Goal: Task Accomplishment & Management: Manage account settings

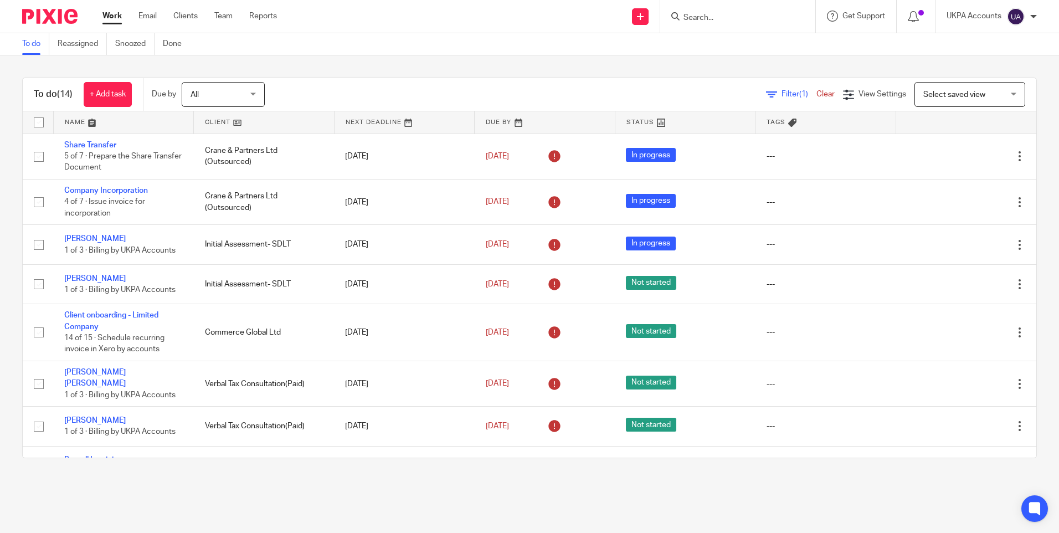
scroll to position [272, 0]
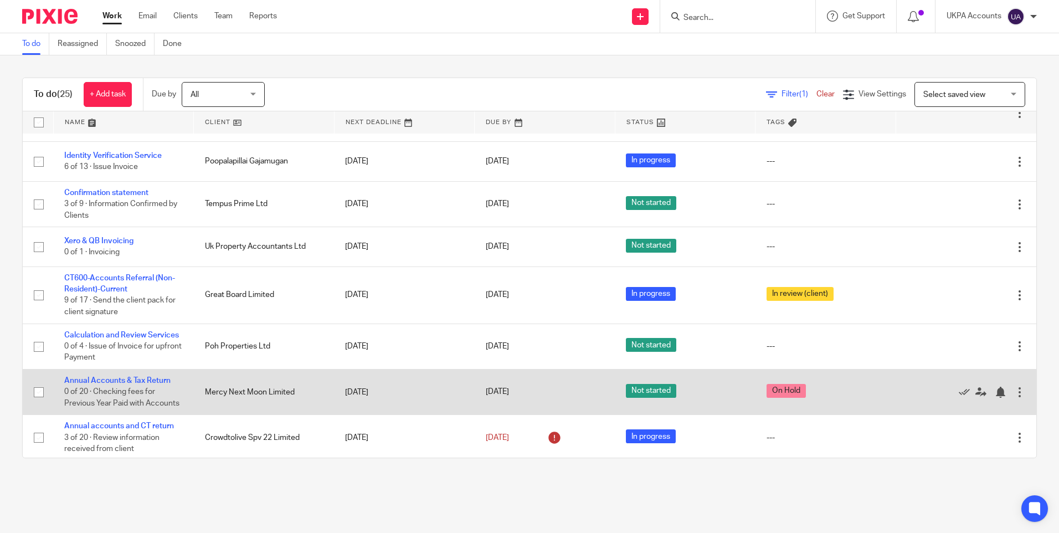
scroll to position [610, 0]
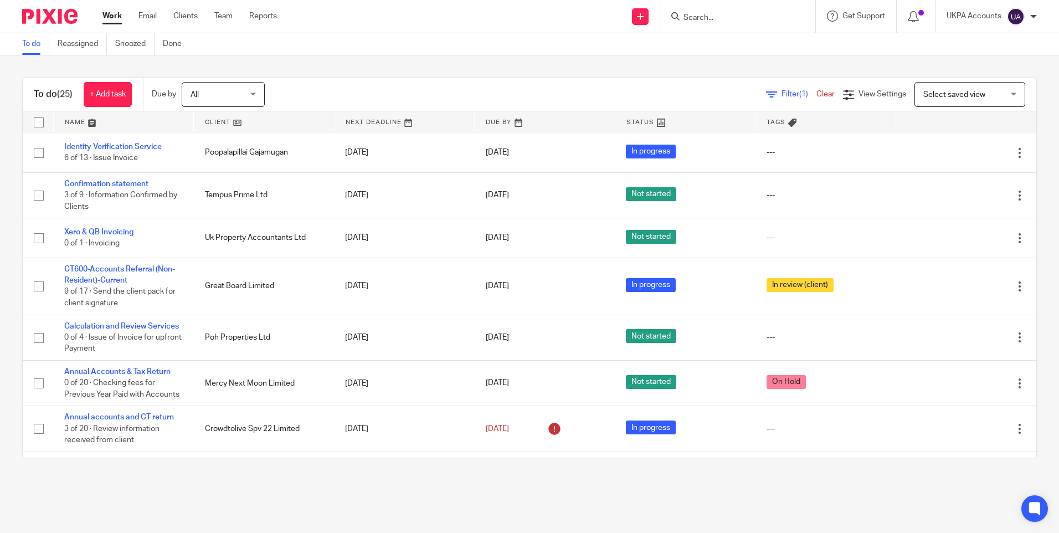
click at [34, 42] on link "To do" at bounding box center [35, 44] width 27 height 22
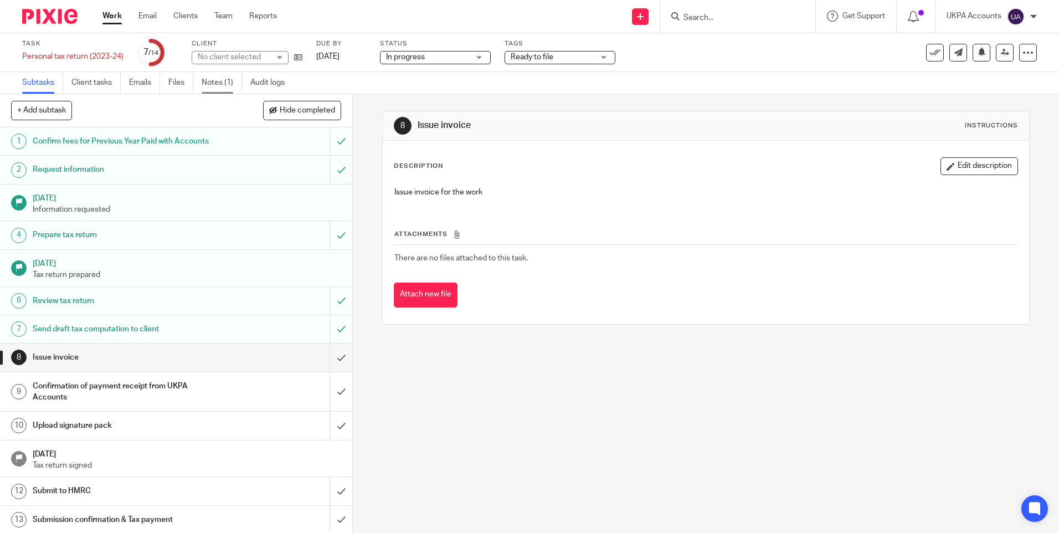
click at [217, 83] on link "Notes (1)" at bounding box center [222, 83] width 40 height 22
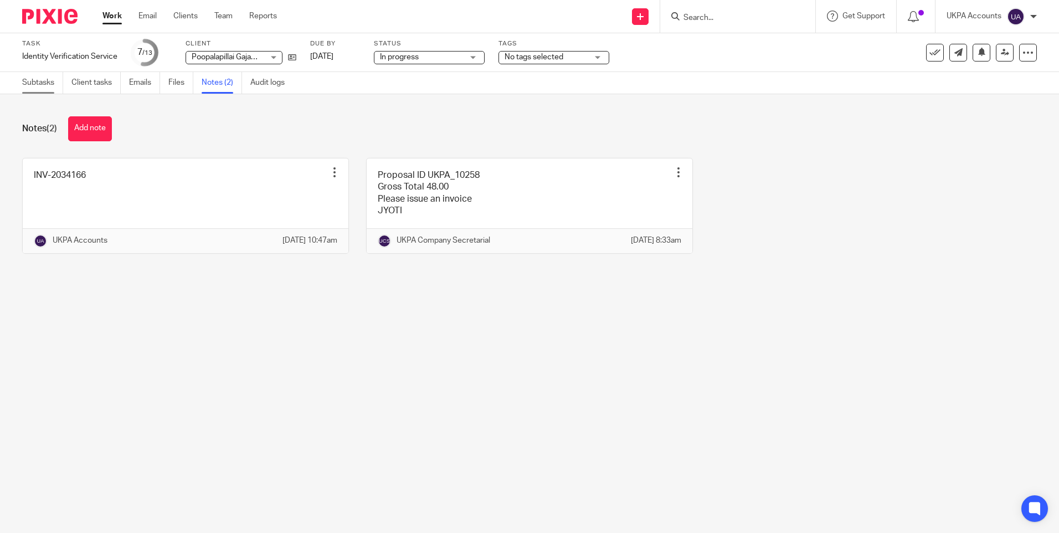
click at [38, 85] on link "Subtasks" at bounding box center [42, 83] width 41 height 22
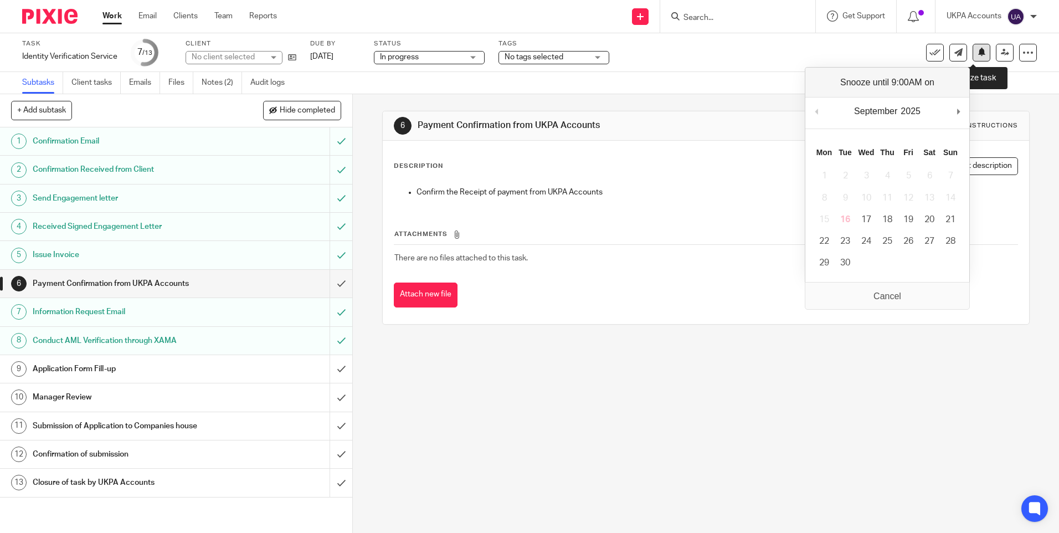
click at [978, 54] on icon at bounding box center [982, 52] width 8 height 8
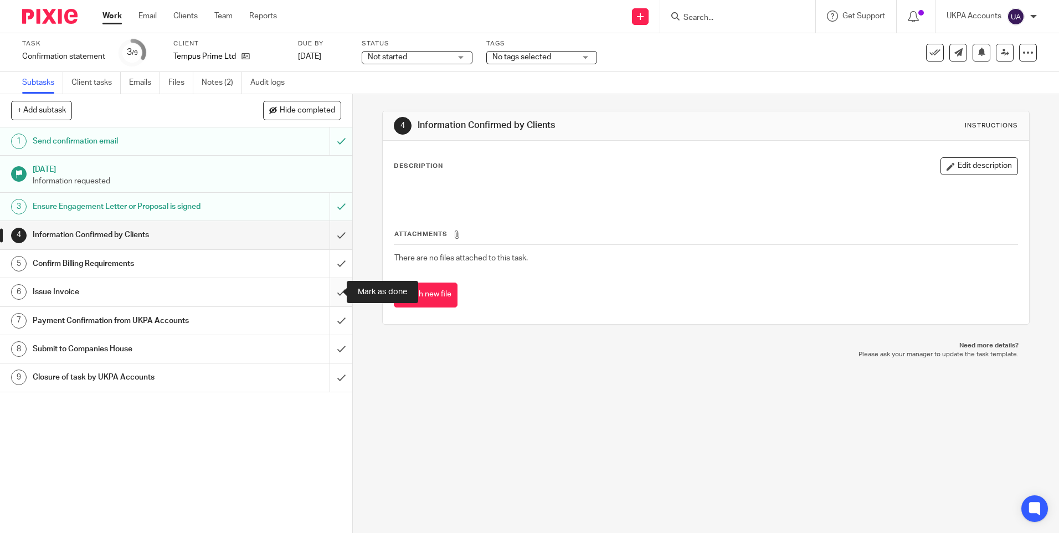
click at [329, 288] on input "submit" at bounding box center [176, 292] width 352 height 28
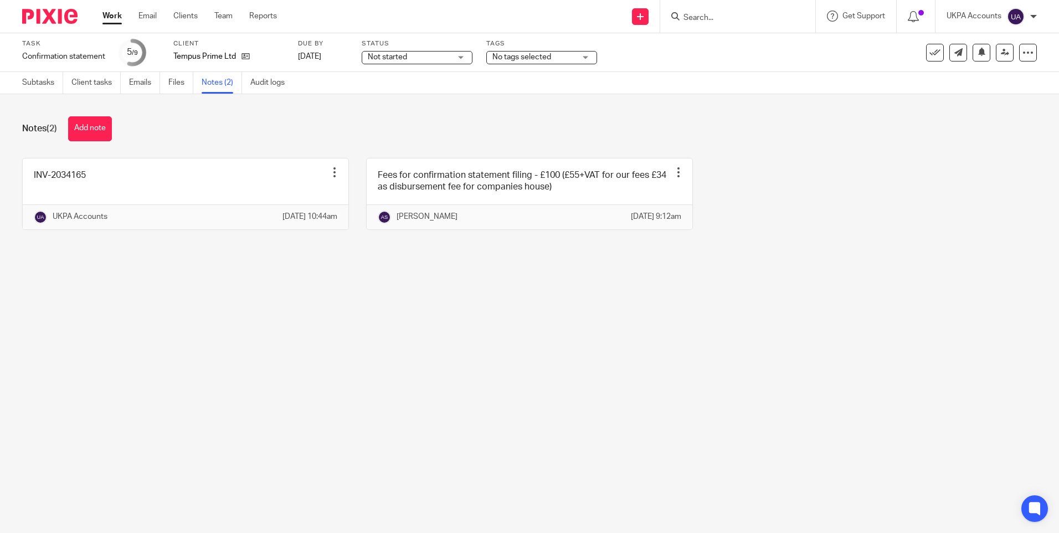
click at [242, 145] on div "Notes (2) Add note INV-2034165 Edit note Delete note UKPA Accounts 16 Sep 2025 …" at bounding box center [529, 181] width 1059 height 175
click at [44, 86] on link "Subtasks" at bounding box center [42, 83] width 41 height 22
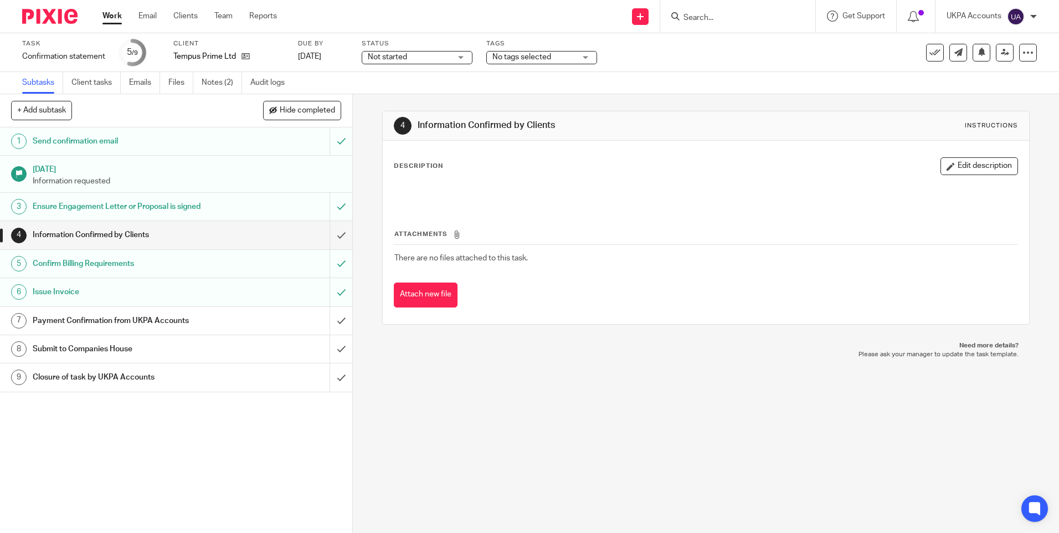
click at [233, 435] on div "1 Send confirmation email [DATE] Information requested 3 Ensure Engagement Lett…" at bounding box center [176, 330] width 352 height 406
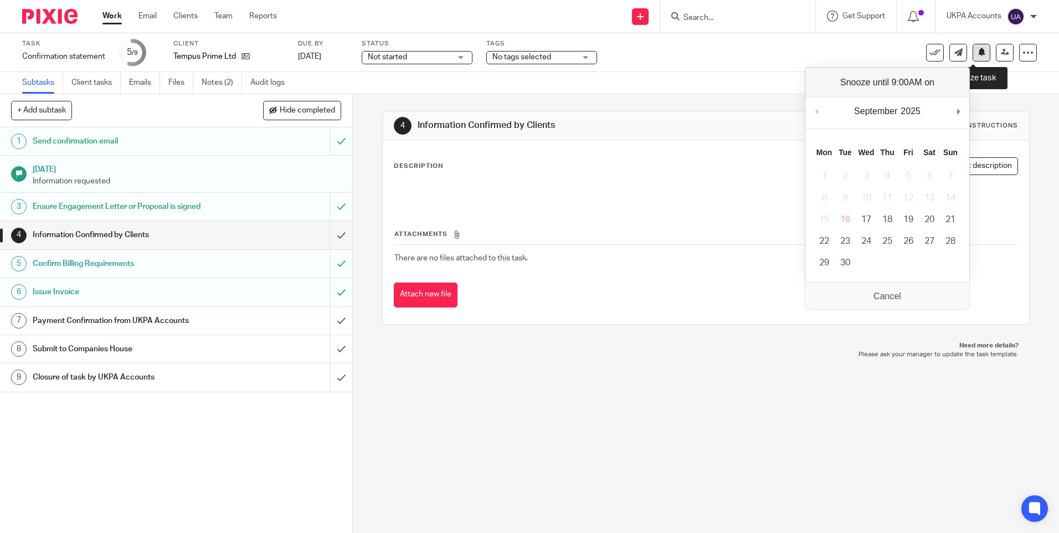
click at [978, 48] on icon at bounding box center [982, 52] width 8 height 8
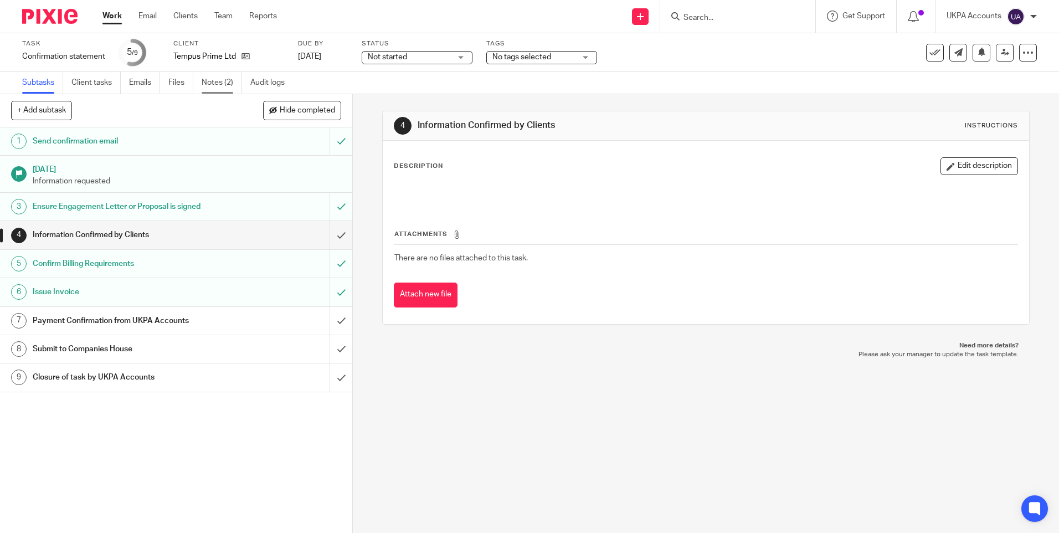
click at [221, 86] on link "Notes (2)" at bounding box center [222, 83] width 40 height 22
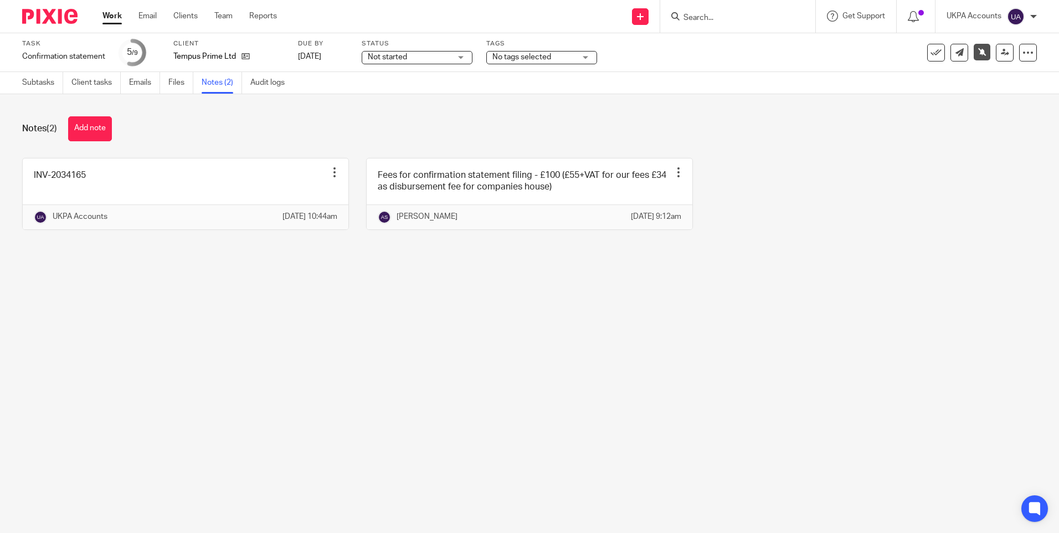
click at [521, 358] on main "Task Confirmation statement Save Confirmation statement 5 /9 Client Tempus Prim…" at bounding box center [529, 266] width 1059 height 533
click at [475, 403] on main "Task Confirmation statement Save Confirmation statement 5 /9 Client Tempus Prim…" at bounding box center [529, 266] width 1059 height 533
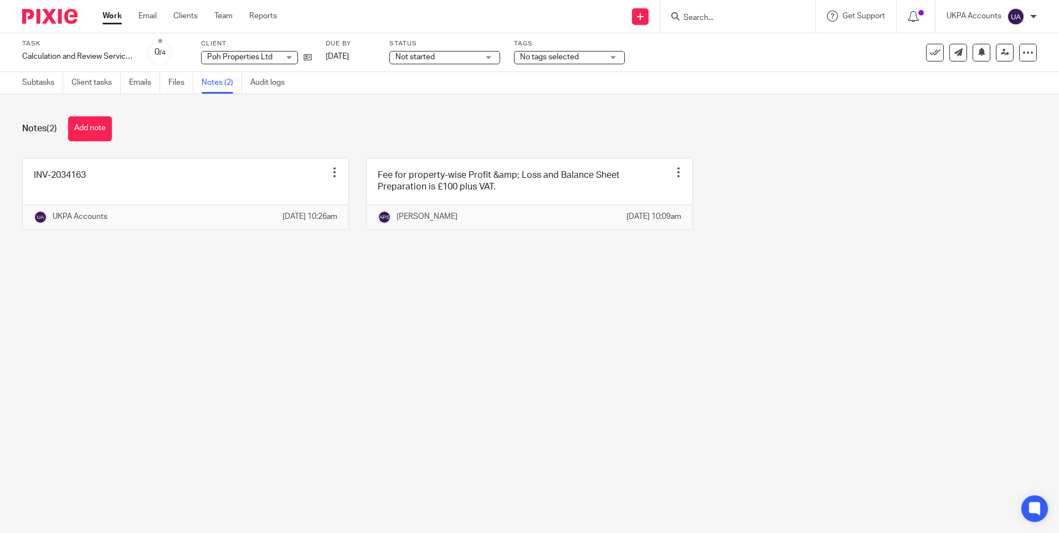
click at [498, 387] on main "Task Calculation and Review Services Save Calculation and Review Services 0 /4 …" at bounding box center [529, 266] width 1059 height 533
click at [412, 330] on main "Task Calculation and Review Services Save Calculation and Review Services 0 /4 …" at bounding box center [529, 266] width 1059 height 533
click at [307, 129] on div "Notes (2) Add note" at bounding box center [529, 128] width 1015 height 25
click at [392, 346] on main "Task Calculation and Review Services Save Calculation and Review Services 0 /4 …" at bounding box center [529, 266] width 1059 height 533
click at [35, 83] on link "Subtasks" at bounding box center [42, 83] width 41 height 22
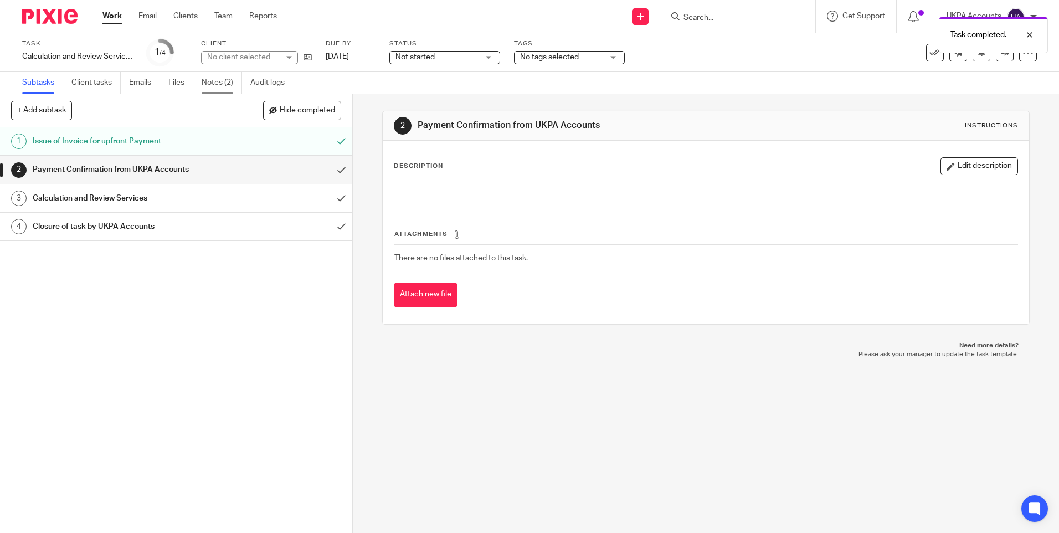
click at [221, 82] on link "Notes (2)" at bounding box center [222, 83] width 40 height 22
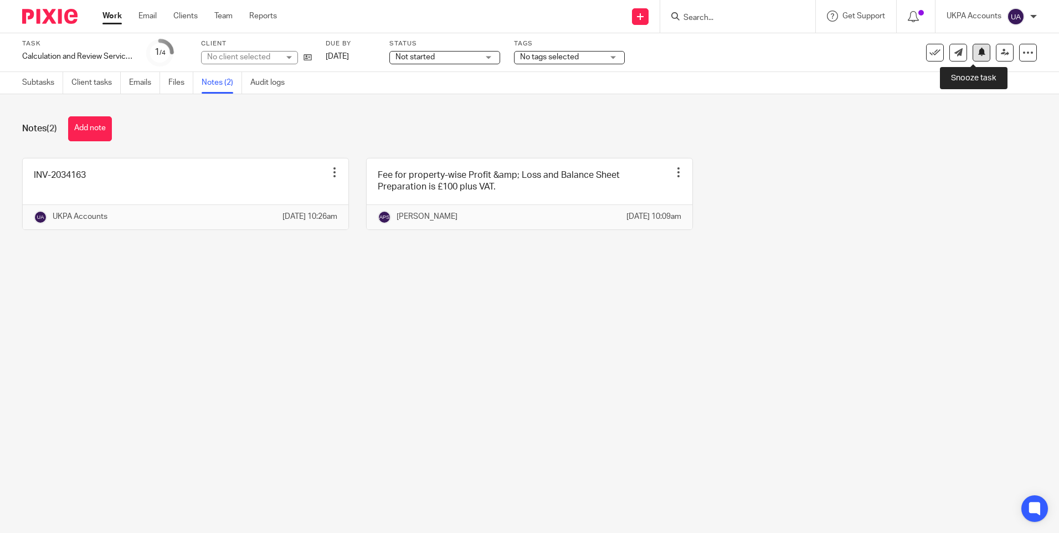
click at [978, 54] on icon at bounding box center [982, 52] width 8 height 8
click at [846, 264] on div "Notes (2) Add note INV-2034163 Edit note Delete note UKPA Accounts 16 Sep 2025 …" at bounding box center [529, 181] width 1059 height 175
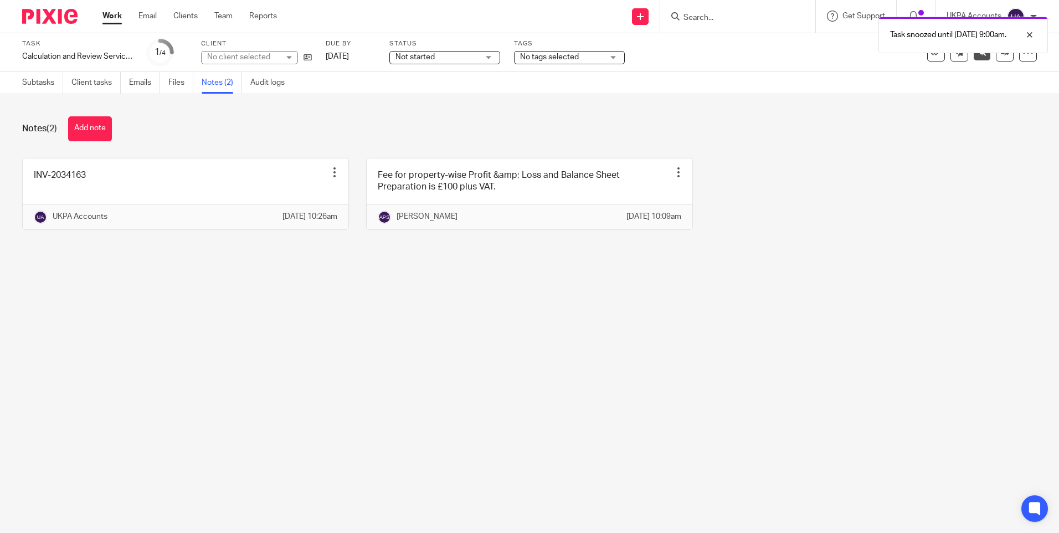
click at [842, 265] on div "Notes (2) Add note INV-2034163 Edit note Delete note UKPA Accounts [DATE] 10:26…" at bounding box center [529, 181] width 1059 height 175
click at [270, 129] on div "Notes (2) Add note" at bounding box center [529, 128] width 1015 height 25
click at [115, 16] on link "Work" at bounding box center [112, 16] width 19 height 11
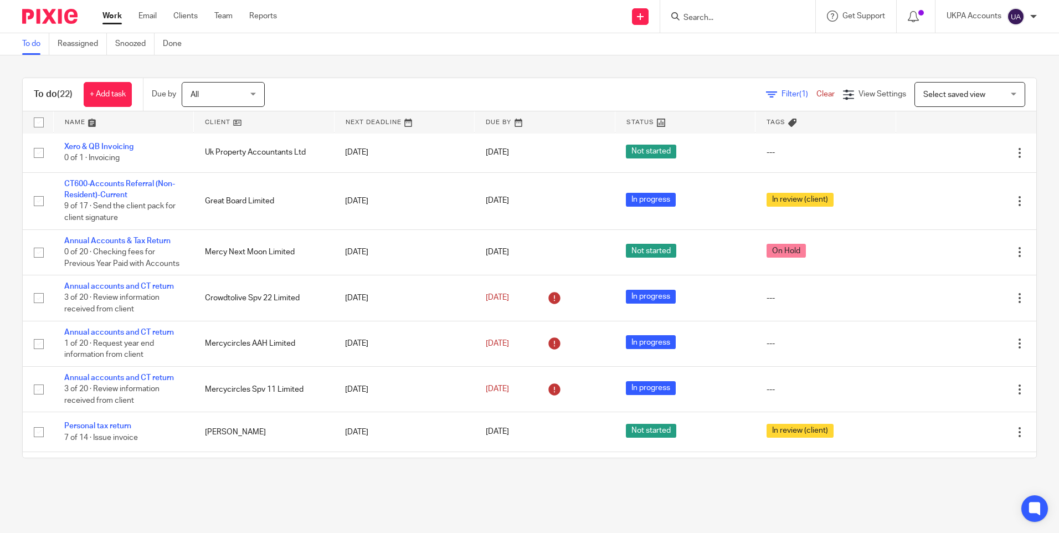
scroll to position [694, 0]
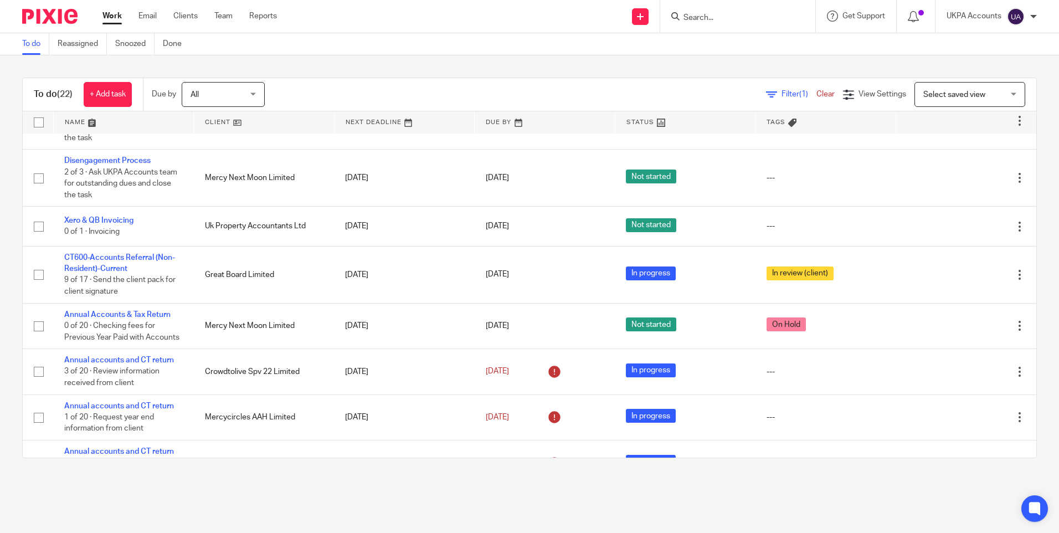
scroll to position [554, 0]
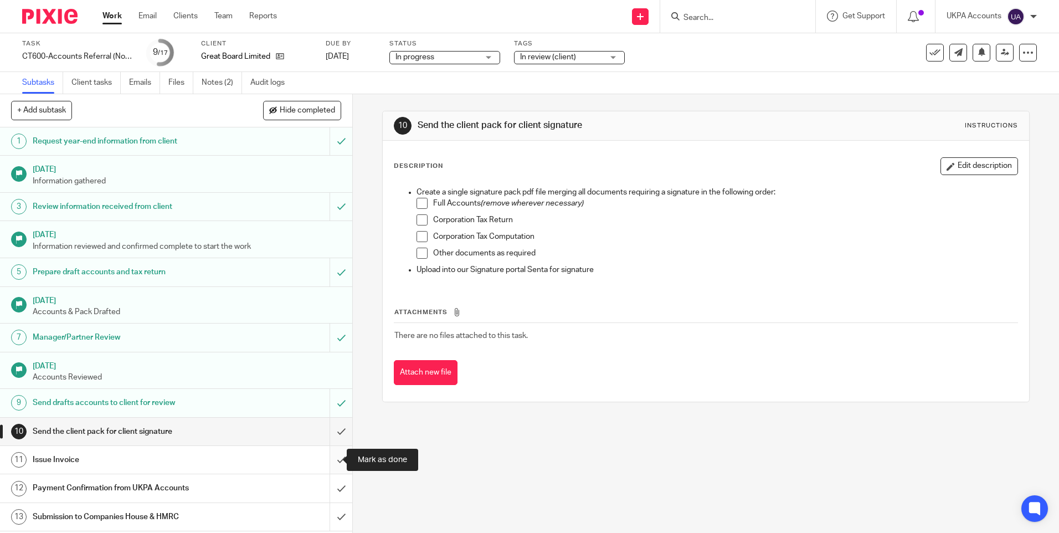
click at [331, 459] on input "submit" at bounding box center [176, 460] width 352 height 28
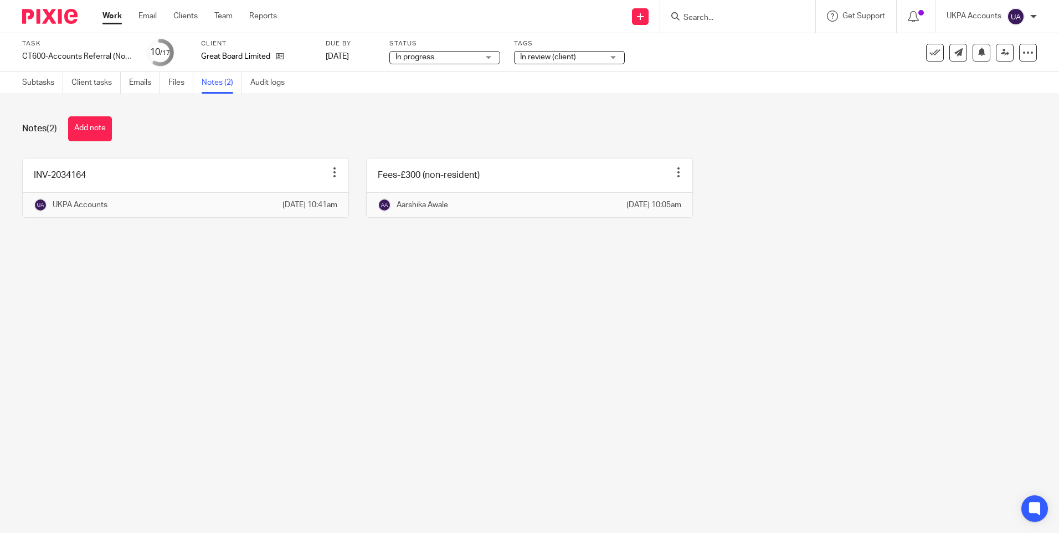
click at [491, 442] on main "Task CT600-Accounts Referral (Non-Resident)-Current Save CT600-Accounts Referra…" at bounding box center [529, 266] width 1059 height 533
click at [45, 84] on link "Subtasks" at bounding box center [42, 83] width 41 height 22
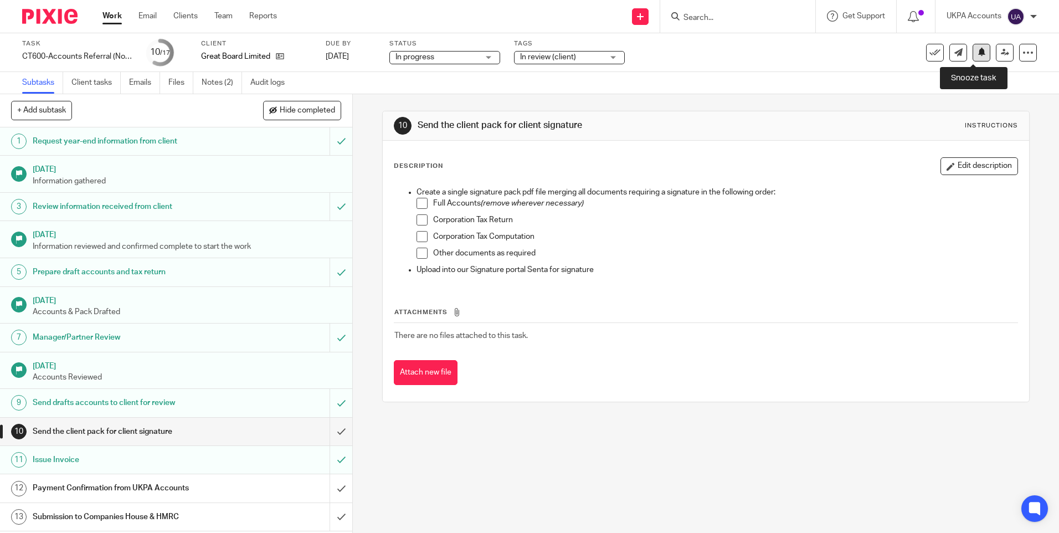
click at [978, 54] on icon at bounding box center [982, 52] width 8 height 8
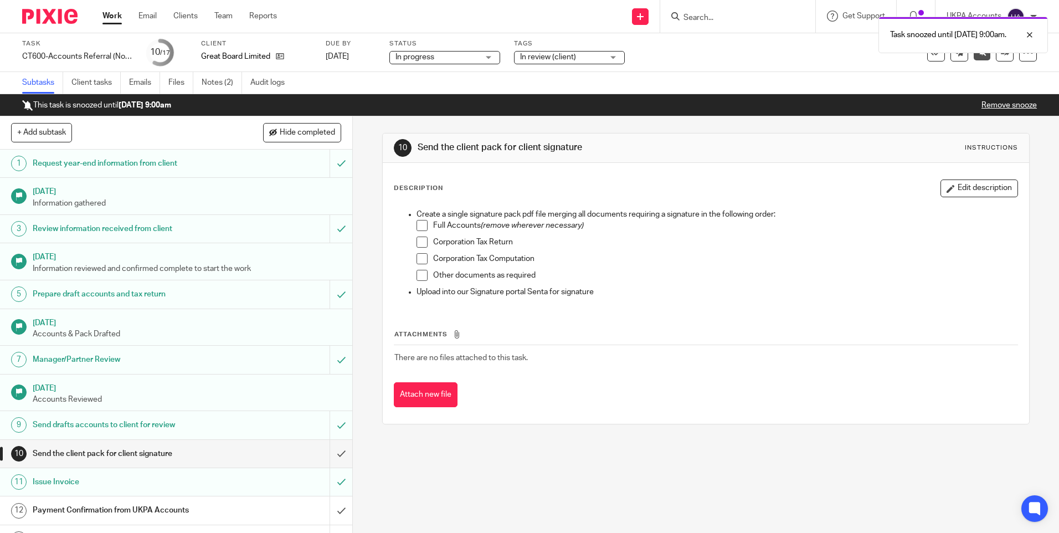
click at [117, 16] on link "Work" at bounding box center [112, 16] width 19 height 11
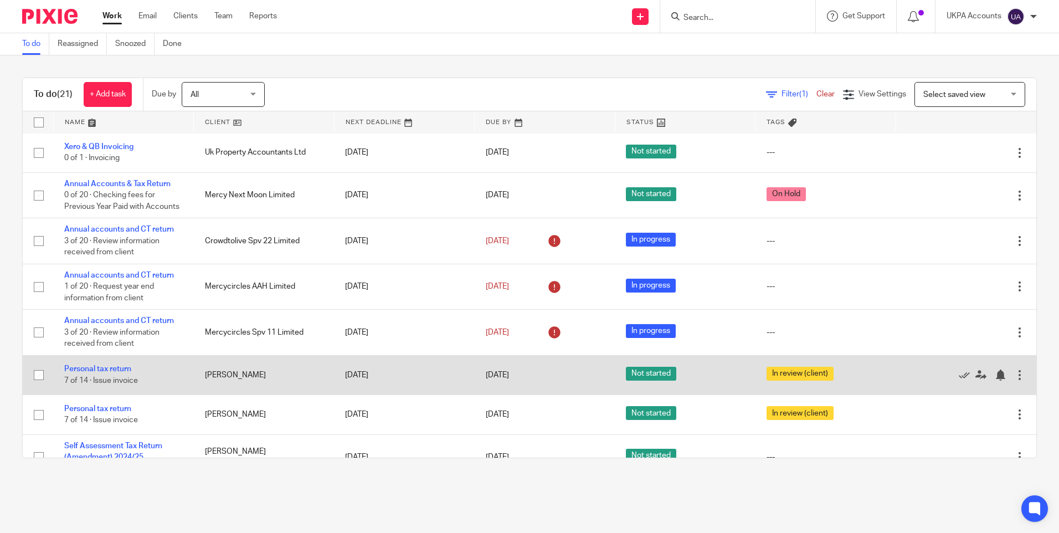
scroll to position [637, 0]
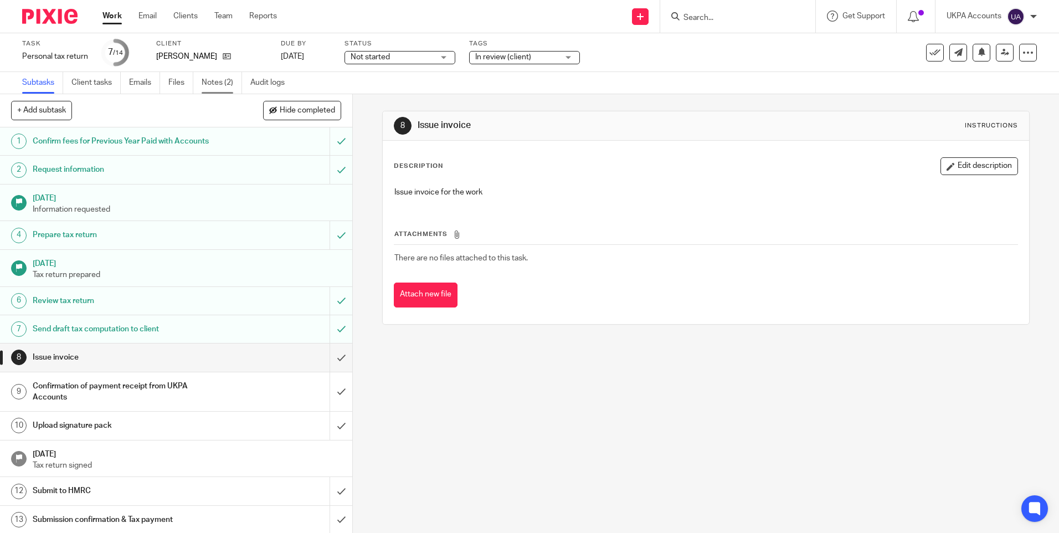
click at [219, 84] on link "Notes (2)" at bounding box center [222, 83] width 40 height 22
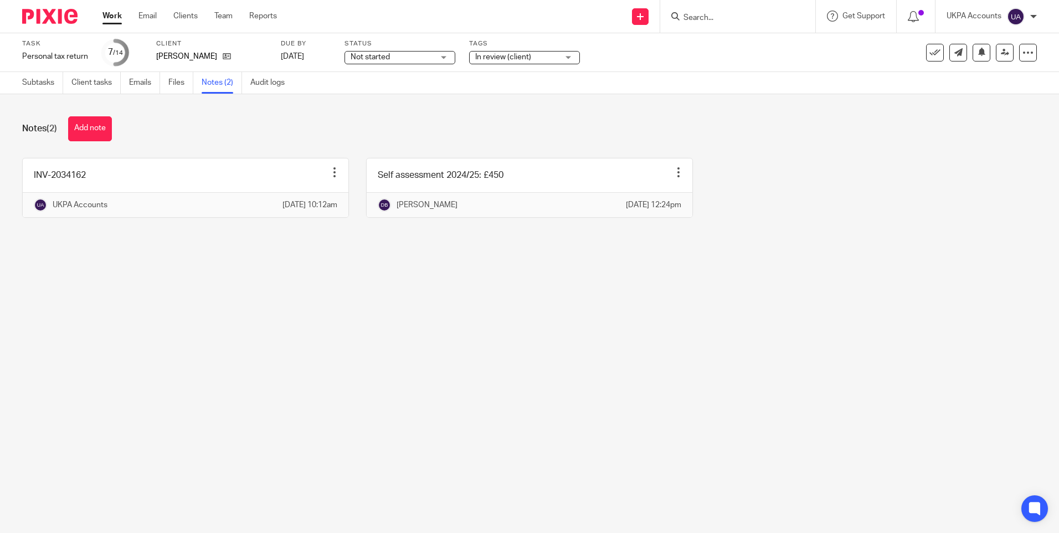
click at [366, 140] on div "Notes (2) Add note" at bounding box center [529, 128] width 1015 height 25
drag, startPoint x: 207, startPoint y: 129, endPoint x: 216, endPoint y: 55, distance: 74.3
drag, startPoint x: 158, startPoint y: 380, endPoint x: 182, endPoint y: 360, distance: 30.7
click at [158, 380] on main "Task Personal tax return Save Personal tax return 7 /14 Client Charles Godot Du…" at bounding box center [529, 266] width 1059 height 533
click at [47, 86] on link "Subtasks" at bounding box center [42, 83] width 41 height 22
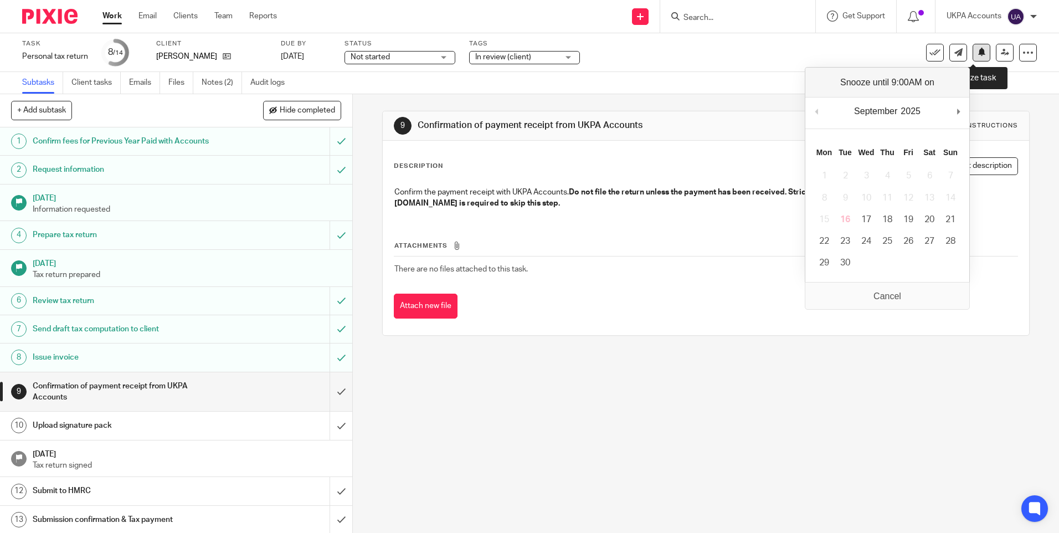
click at [978, 54] on icon at bounding box center [982, 52] width 8 height 8
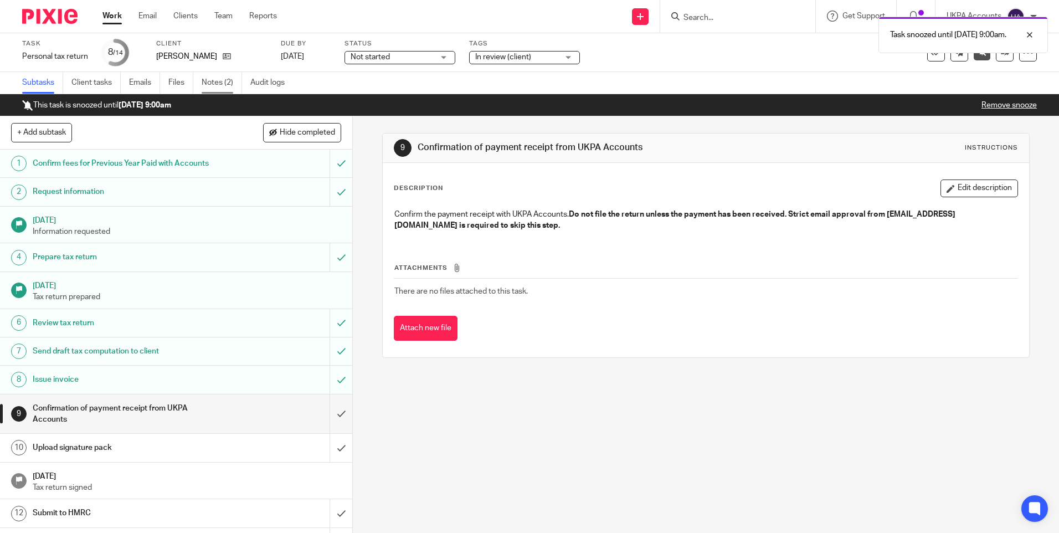
click at [222, 80] on link "Notes (2)" at bounding box center [222, 83] width 40 height 22
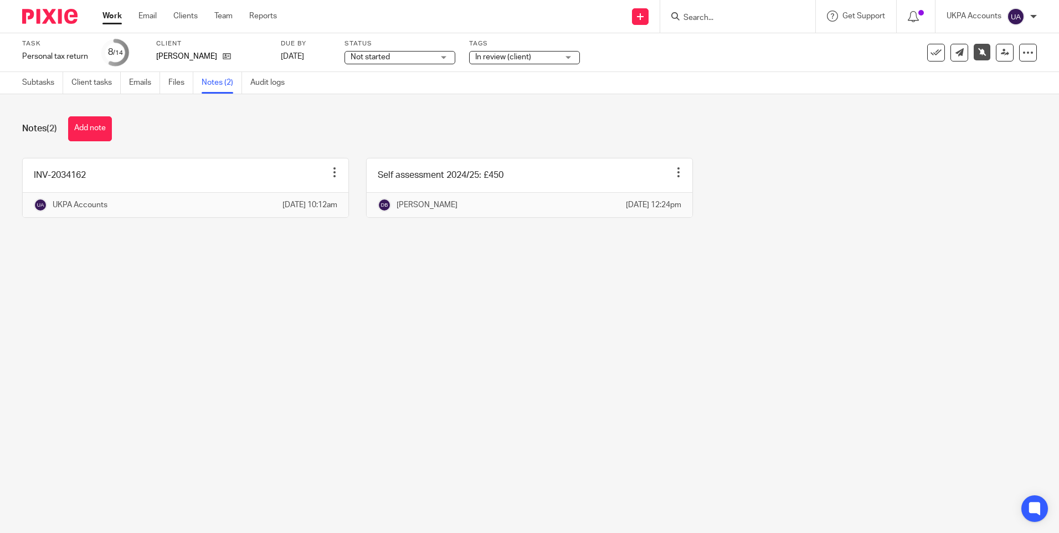
drag, startPoint x: 283, startPoint y: 306, endPoint x: 283, endPoint y: 294, distance: 11.6
click at [283, 306] on main "Task Personal tax return Save Personal tax return 8 /14 Client [PERSON_NAME] Du…" at bounding box center [529, 266] width 1059 height 533
click at [114, 12] on link "Work" at bounding box center [112, 16] width 19 height 11
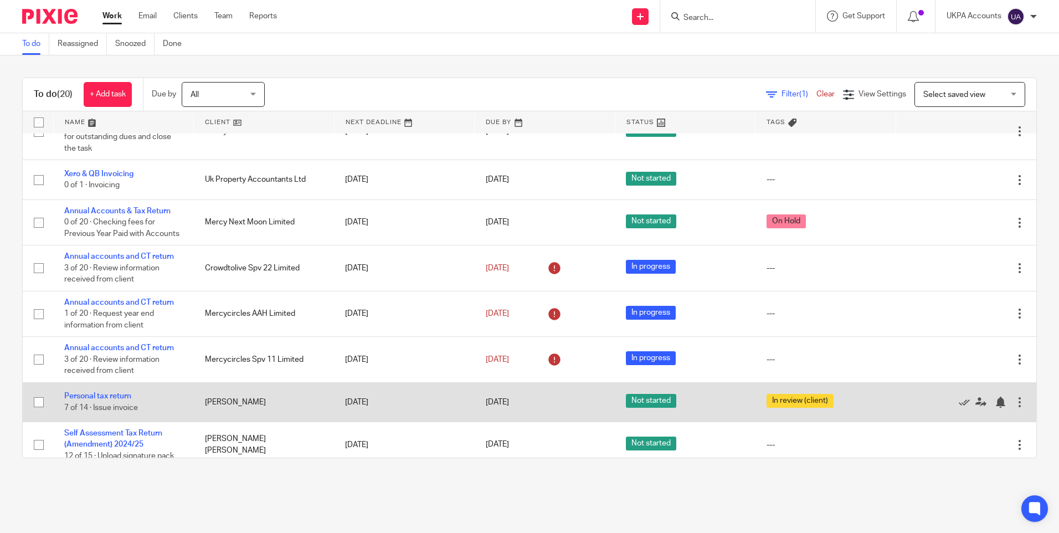
scroll to position [597, 0]
